Goal: Information Seeking & Learning: Learn about a topic

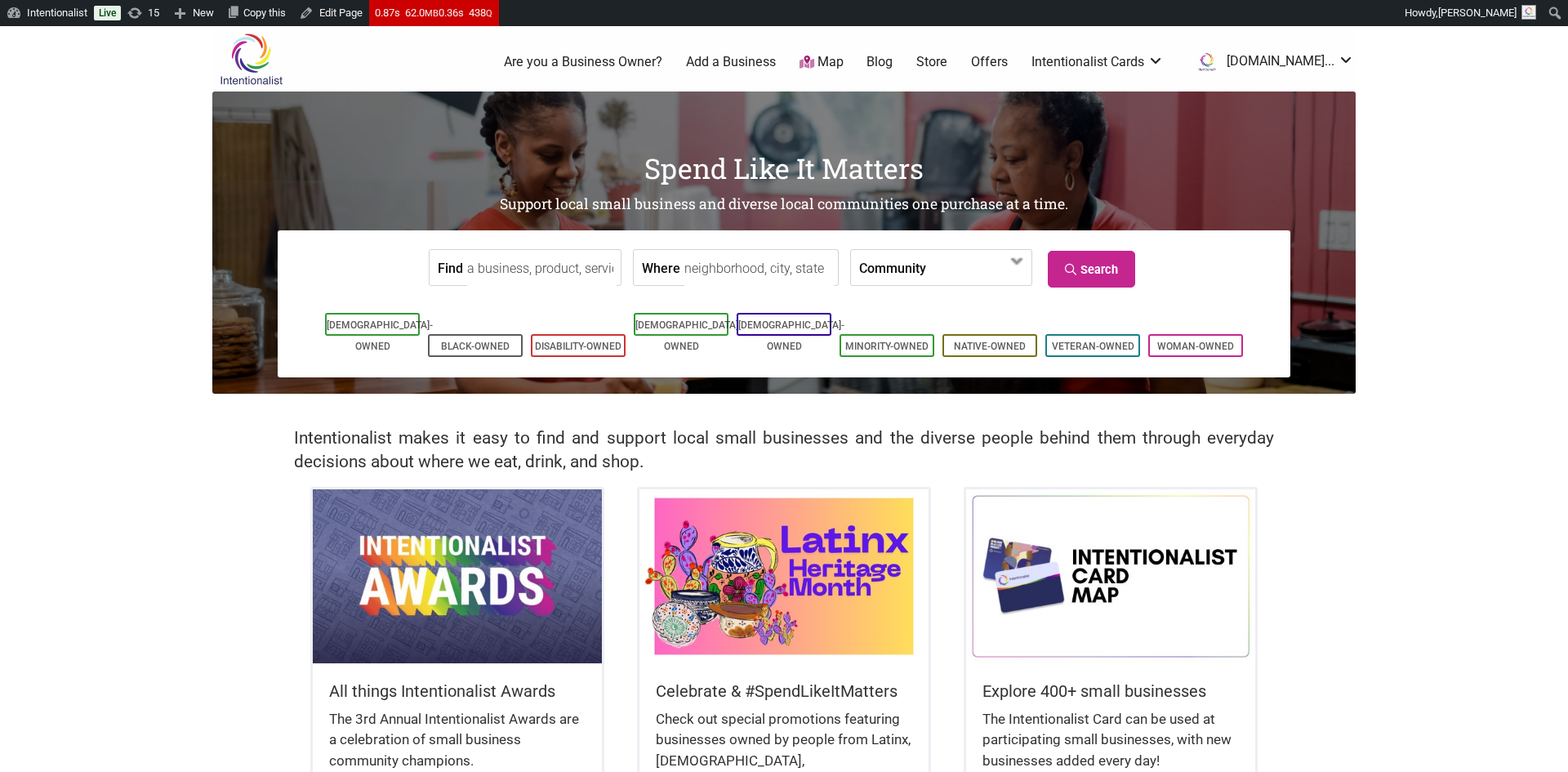
click at [500, 270] on input "Find" at bounding box center [541, 268] width 149 height 37
type input "a"
click at [544, 300] on div "Zara Jo Beauty Supply" at bounding box center [564, 316] width 197 height 55
type input "Zara Jo Beauty Supply"
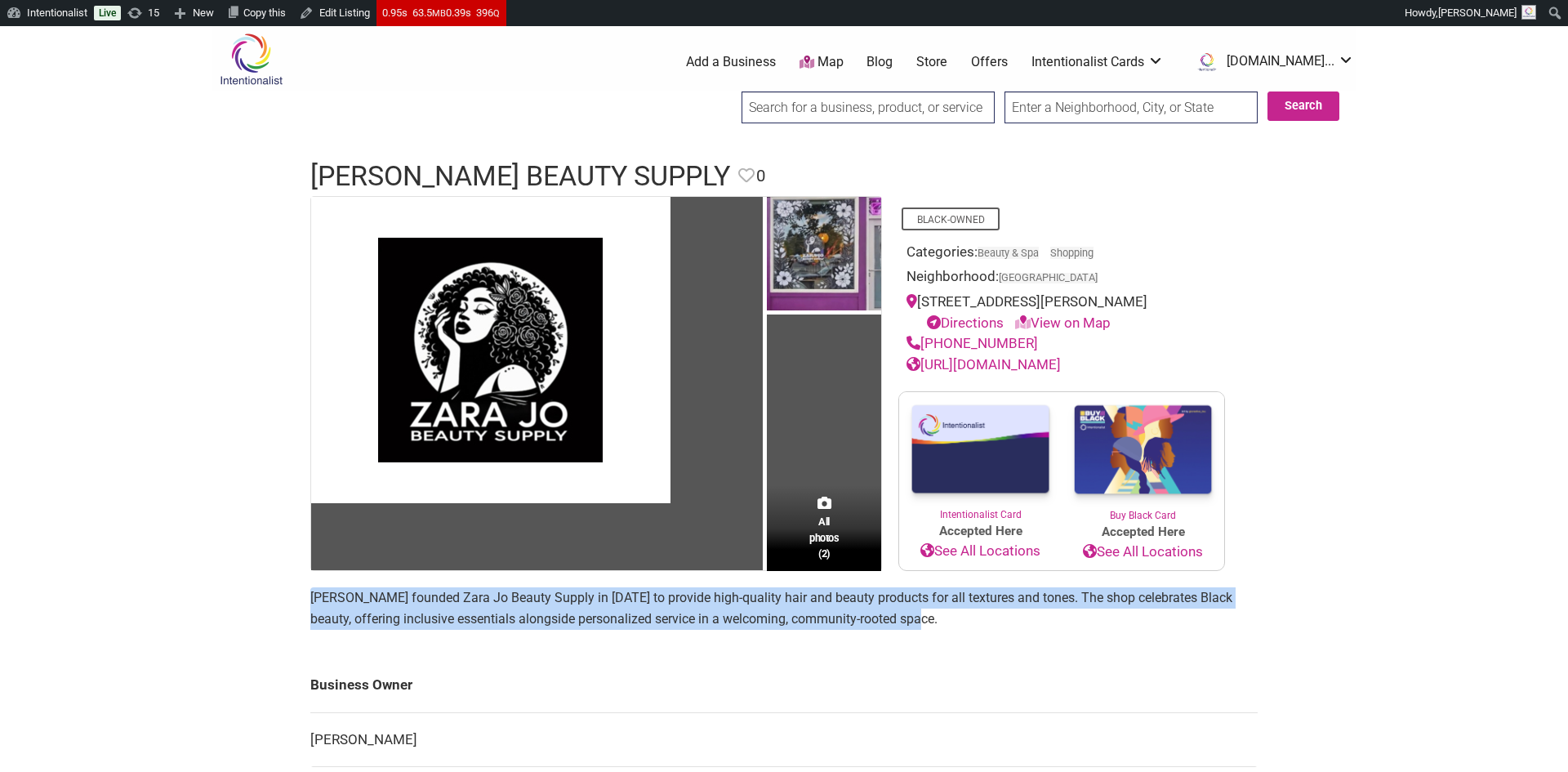
drag, startPoint x: 311, startPoint y: 614, endPoint x: 971, endPoint y: 638, distance: 660.4
click at [971, 629] on p "Jamal Wilson founded Zara Jo Beauty Supply in 2025 to provide high-quality hair…" at bounding box center [784, 608] width 947 height 42
copy p "Jamal Wilson founded Zara Jo Beauty Supply in 2025 to provide high-quality hair…"
click at [739, 171] on icon at bounding box center [746, 175] width 17 height 17
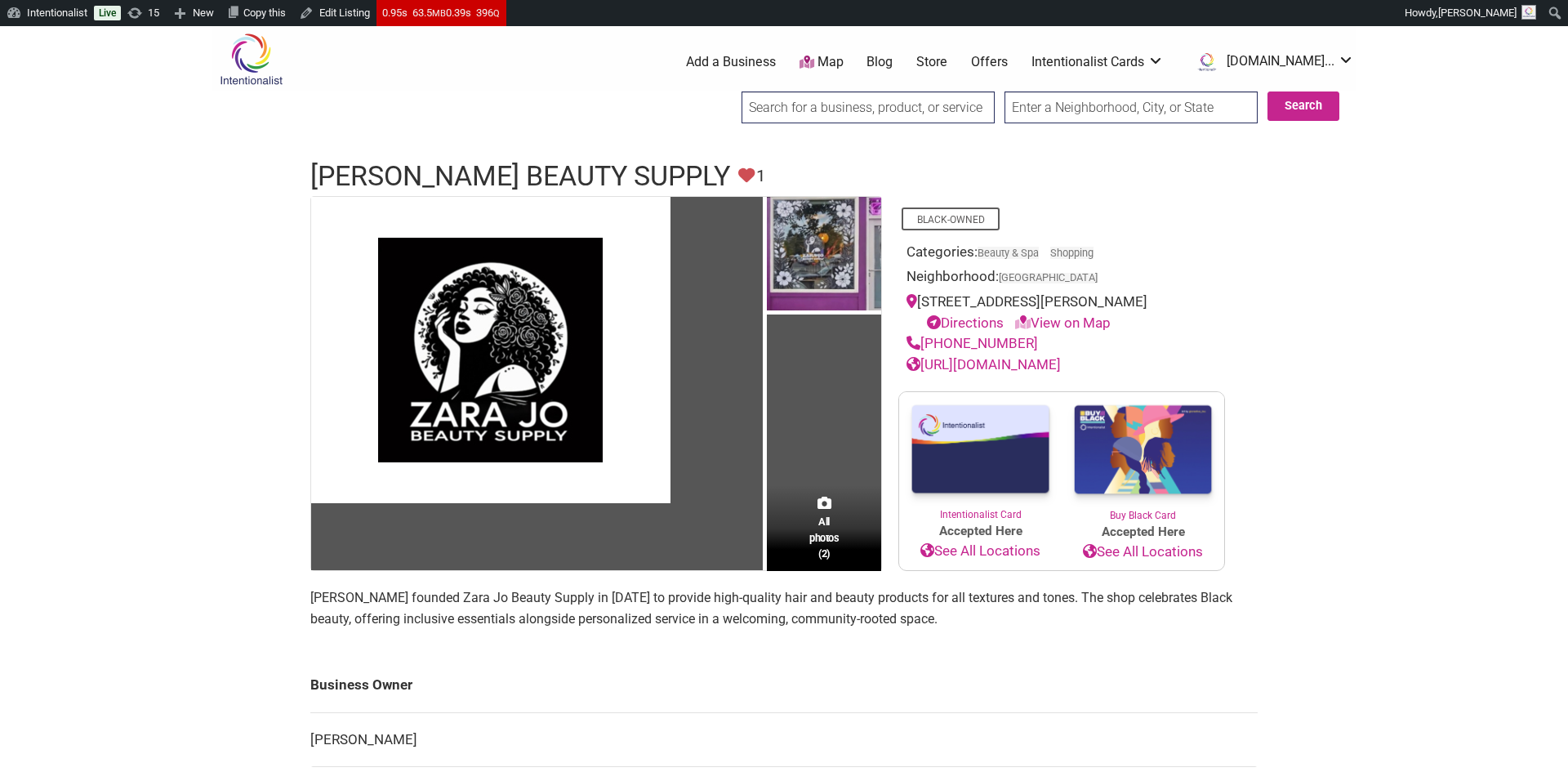
click at [781, 103] on input "search" at bounding box center [868, 108] width 253 height 32
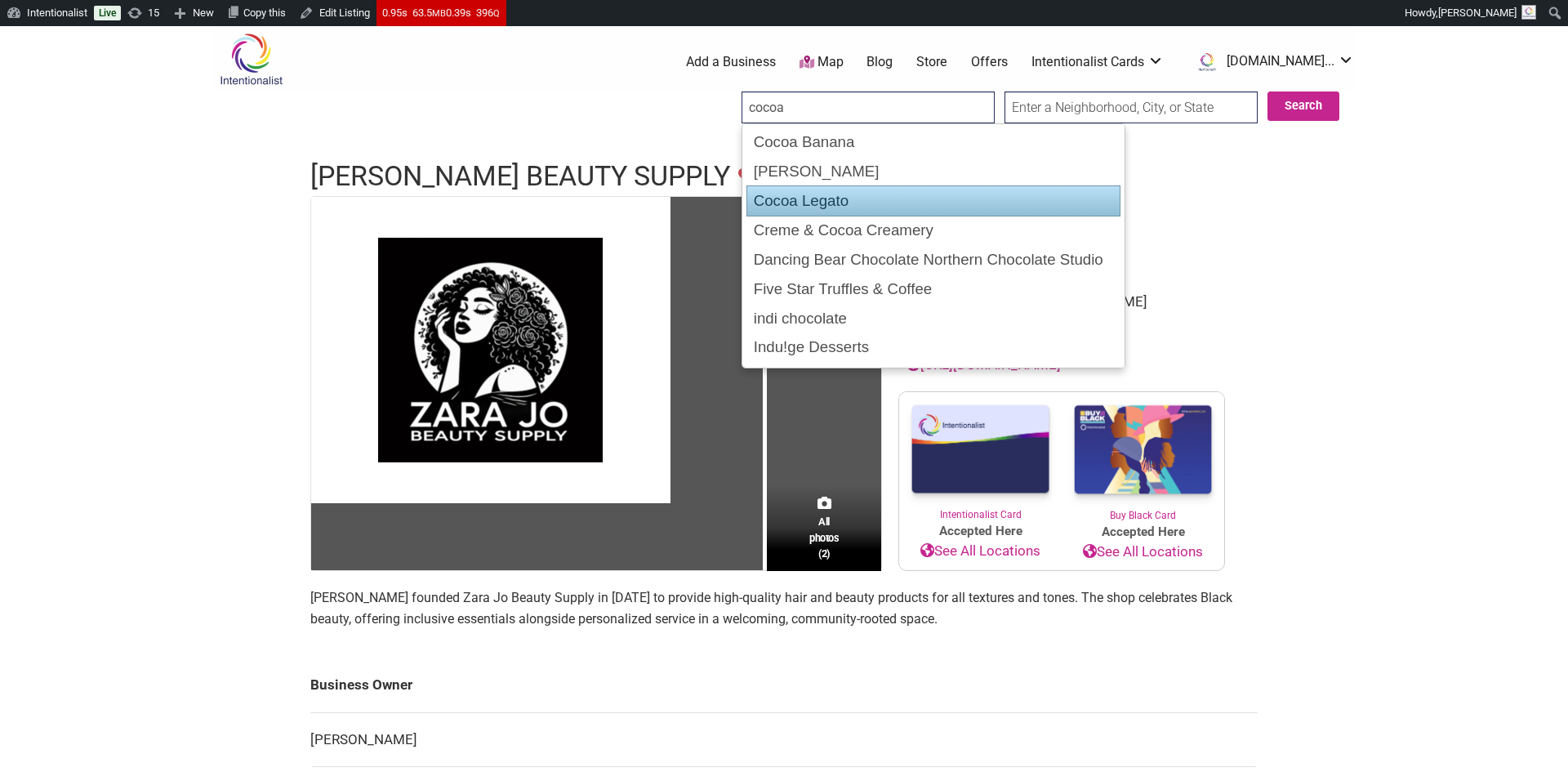
click at [812, 191] on div "Cocoa Legato" at bounding box center [933, 200] width 374 height 31
type input "Cocoa Legato"
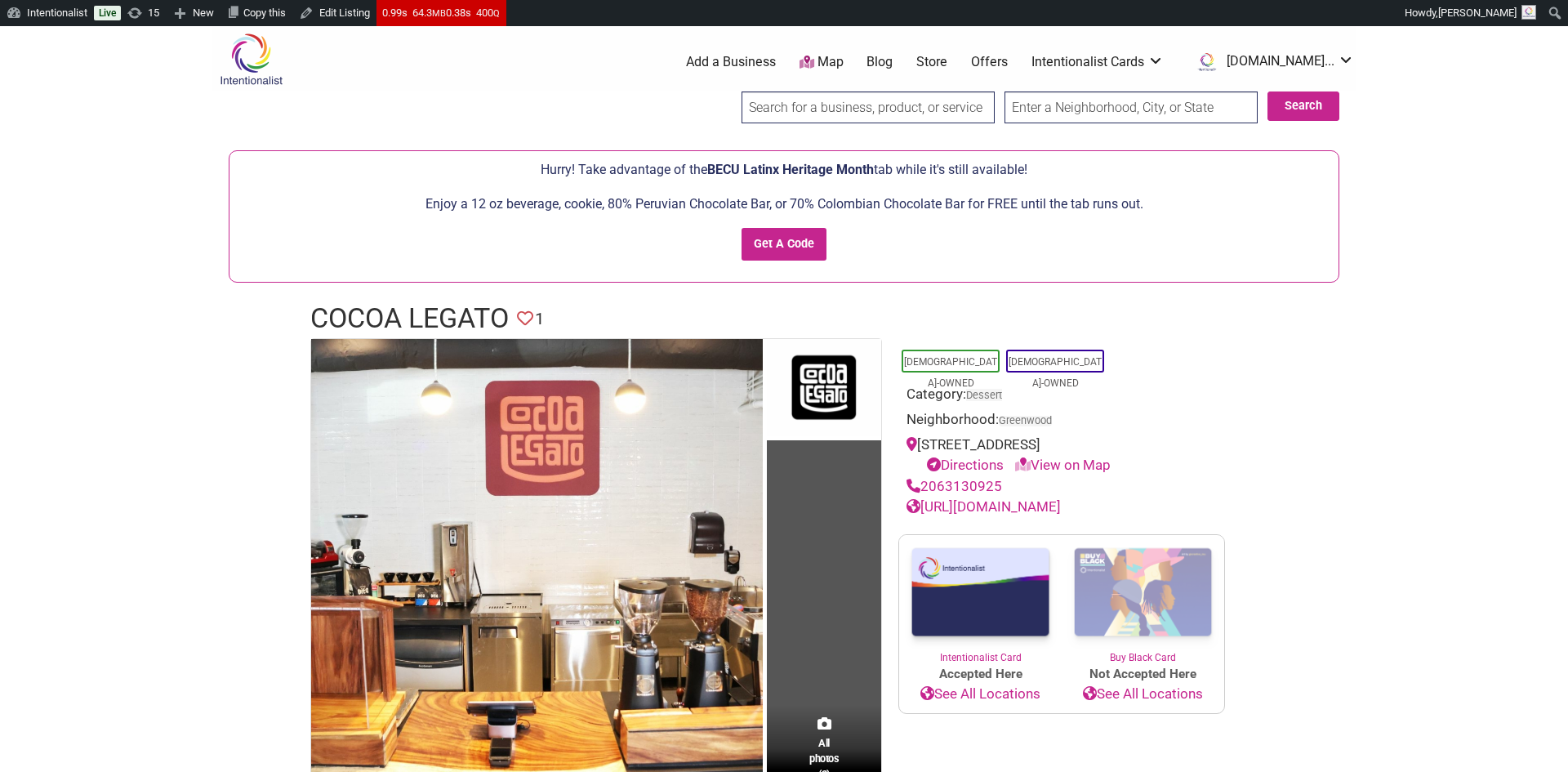
click at [529, 317] on icon at bounding box center [525, 318] width 17 height 17
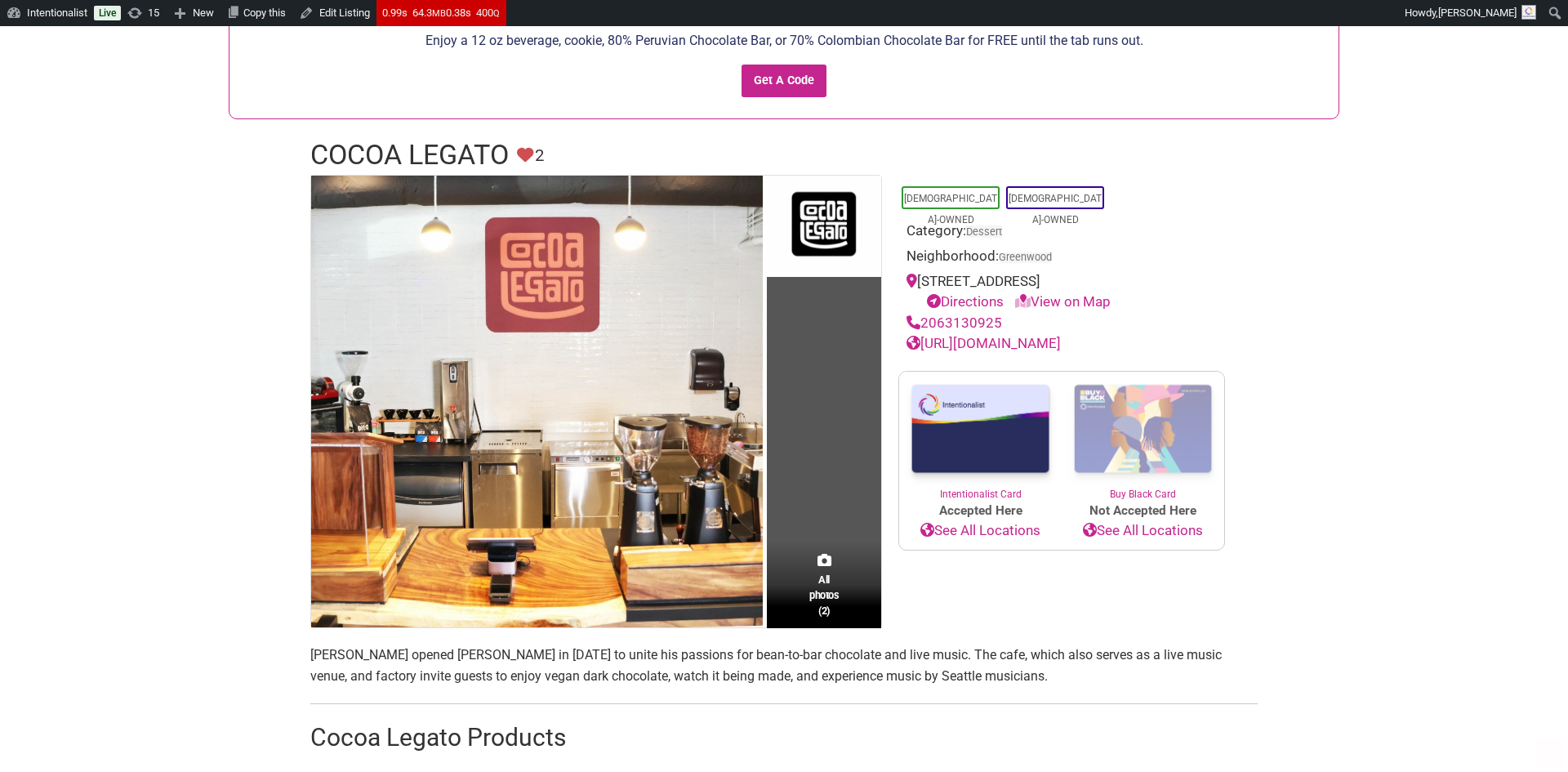
scroll to position [185, 0]
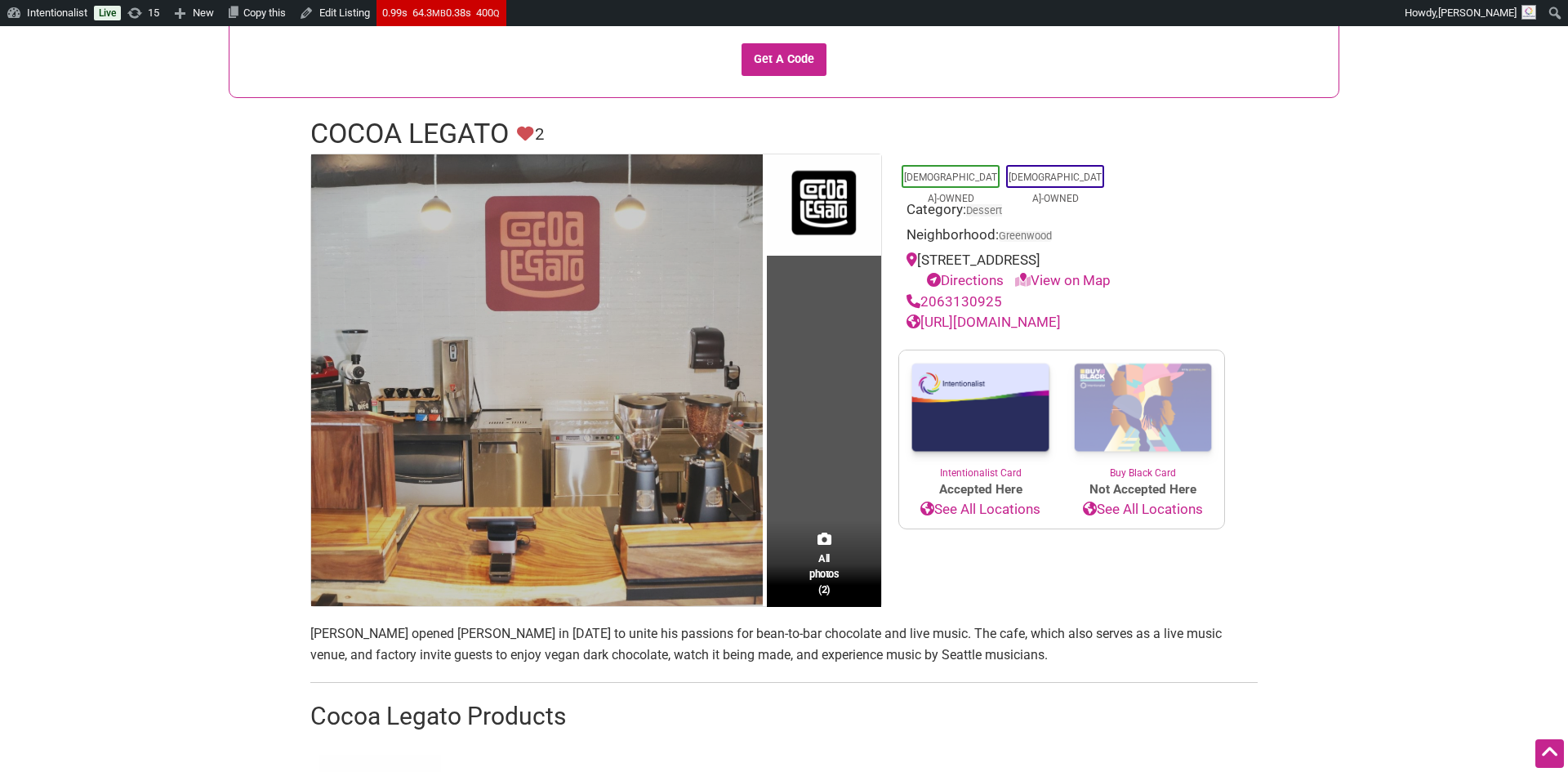
click at [631, 412] on img at bounding box center [537, 380] width 452 height 452
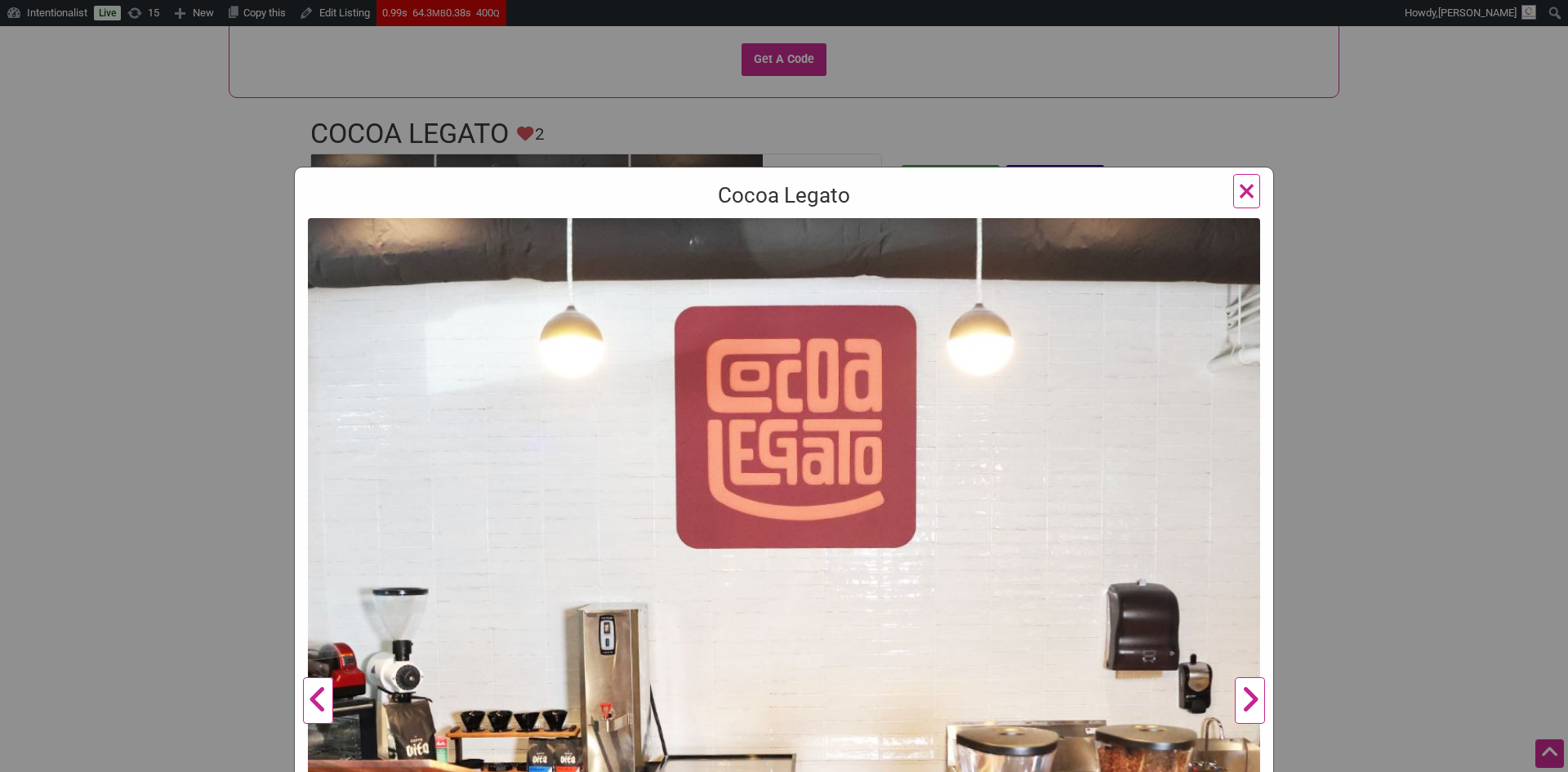
scroll to position [0, 0]
click at [1243, 188] on span "×" at bounding box center [1246, 190] width 17 height 39
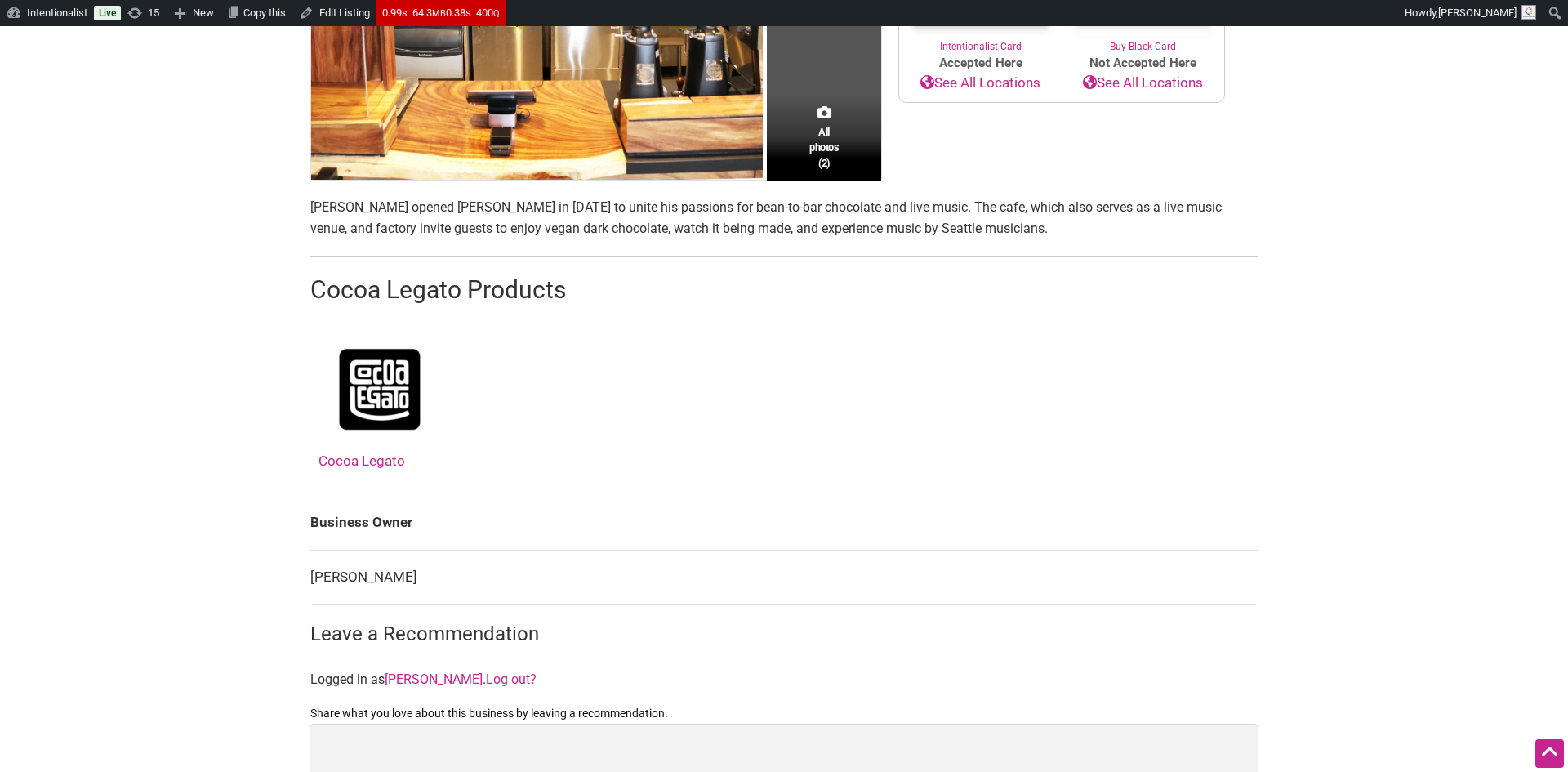
scroll to position [631, 0]
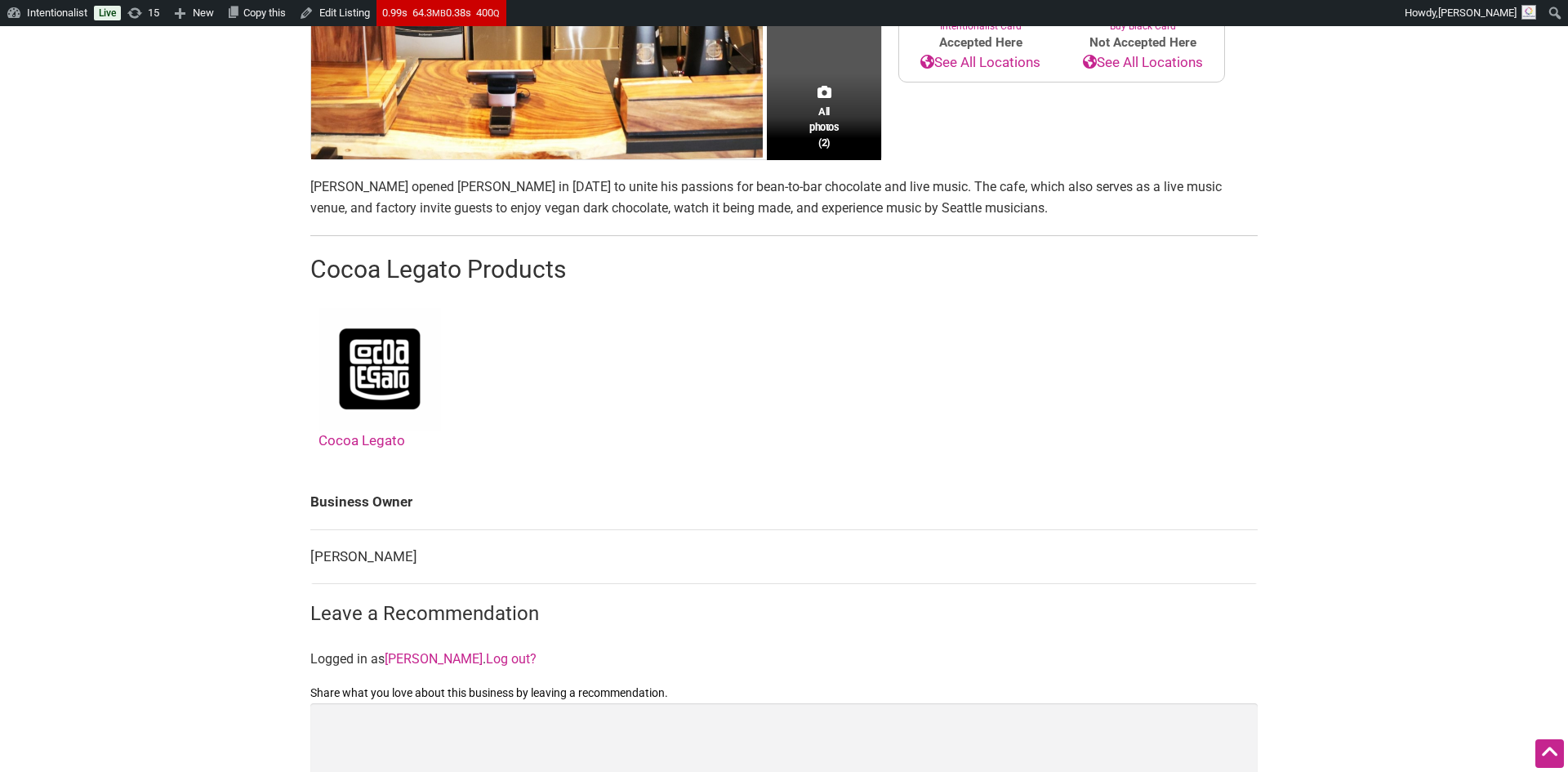
click at [367, 434] on link "Cocoa Legato" at bounding box center [380, 378] width 123 height 140
